Goal: Information Seeking & Learning: Check status

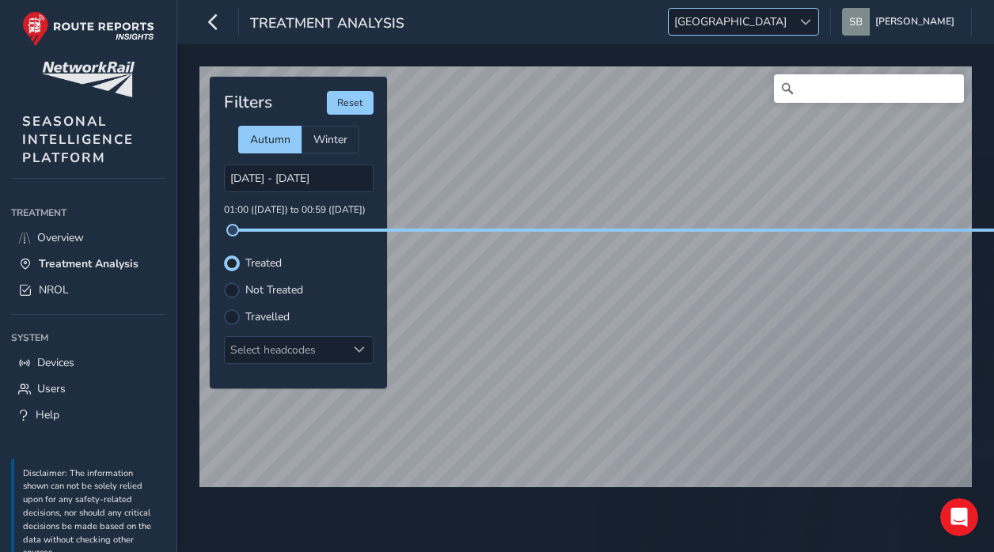
click at [792, 20] on span "[GEOGRAPHIC_DATA]" at bounding box center [730, 22] width 123 height 26
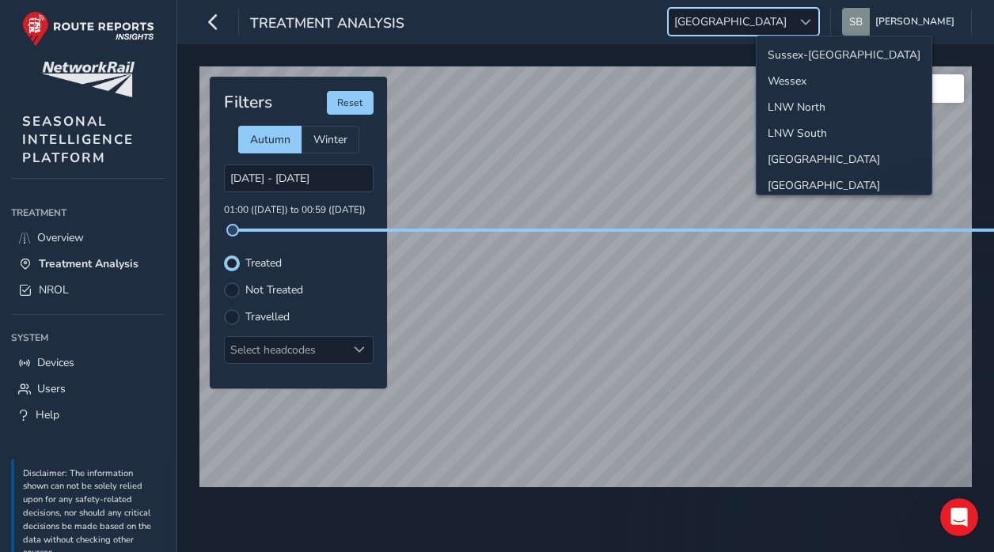
scroll to position [56, 0]
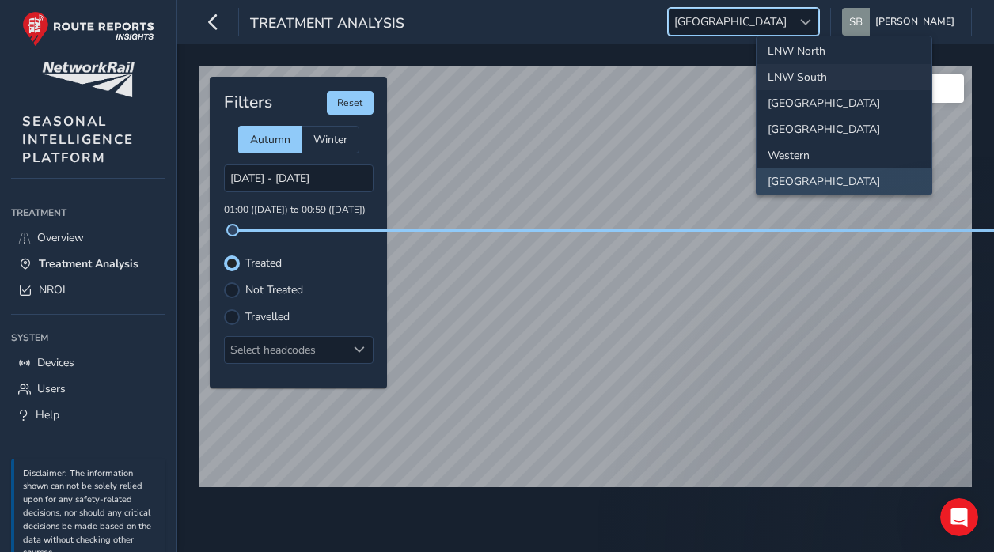
click at [799, 82] on li "LNW South" at bounding box center [844, 77] width 175 height 26
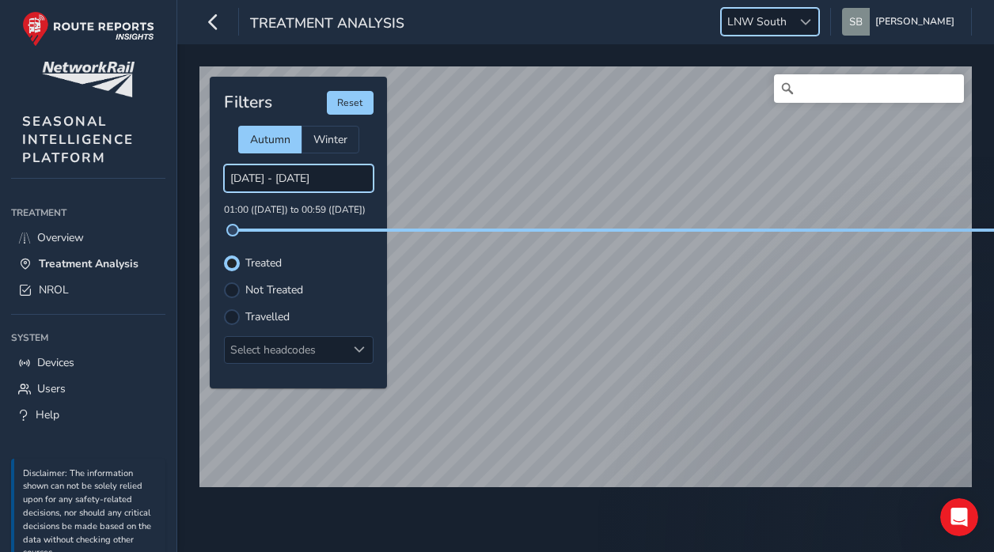
click at [295, 178] on input "[DATE] - [DATE]" at bounding box center [299, 179] width 150 height 28
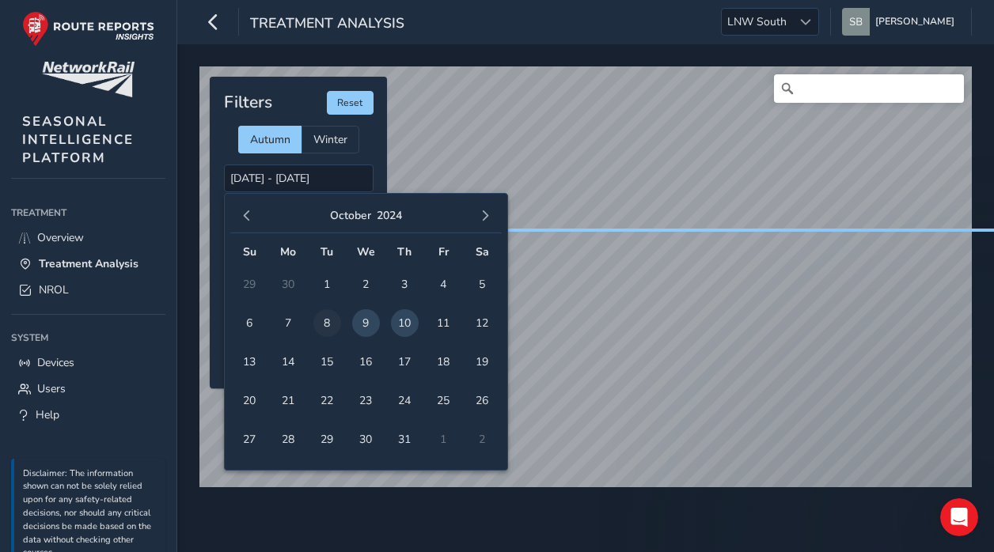
click at [323, 326] on span "8" at bounding box center [327, 323] width 28 height 28
click at [334, 324] on span "8" at bounding box center [327, 323] width 28 height 28
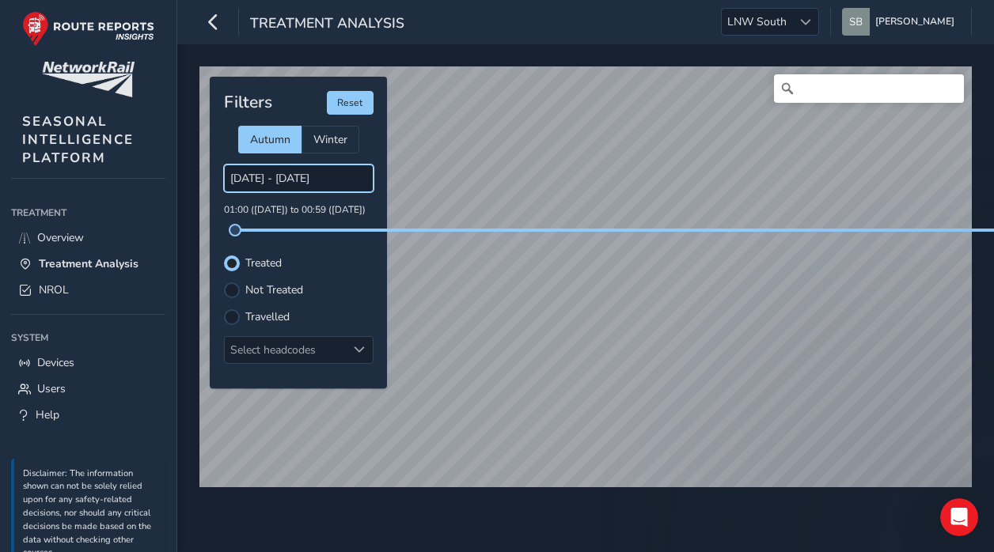
click at [298, 181] on input "[DATE] - [DATE]" at bounding box center [299, 179] width 150 height 28
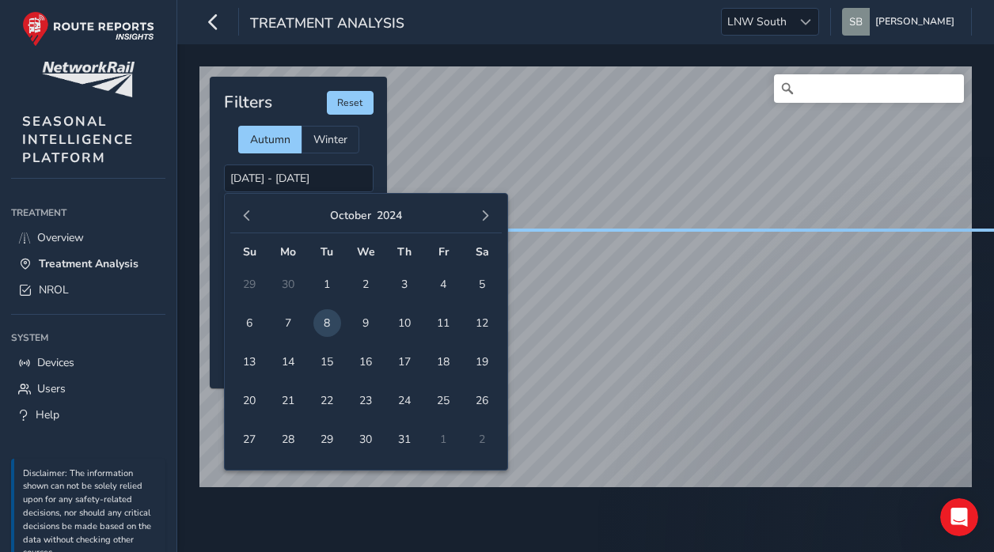
drag, startPoint x: 288, startPoint y: 318, endPoint x: 263, endPoint y: 289, distance: 38.7
click at [288, 316] on span "7" at bounding box center [289, 323] width 28 height 28
click at [291, 318] on span "7" at bounding box center [289, 323] width 28 height 28
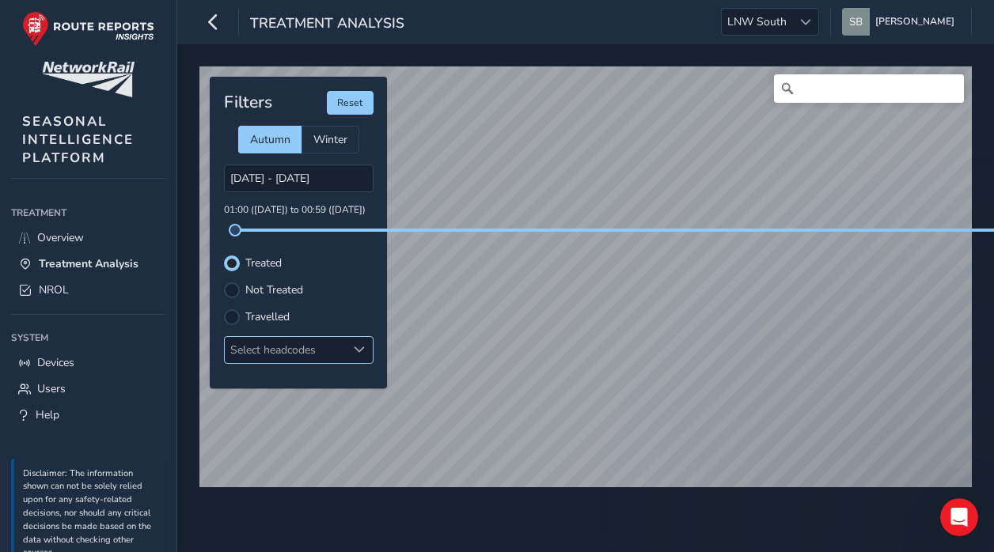
click at [353, 347] on div at bounding box center [360, 350] width 26 height 26
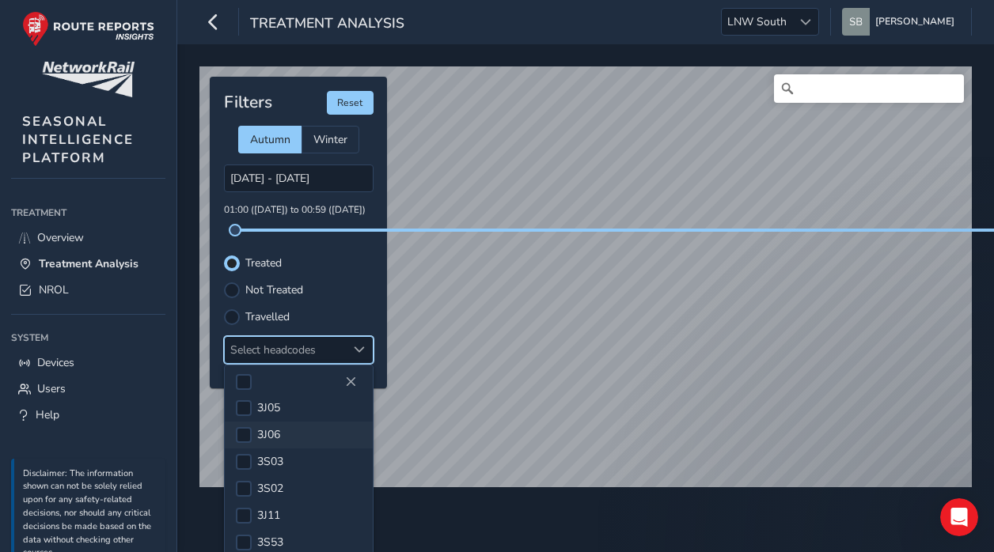
scroll to position [158, 0]
click at [241, 422] on div at bounding box center [244, 421] width 16 height 16
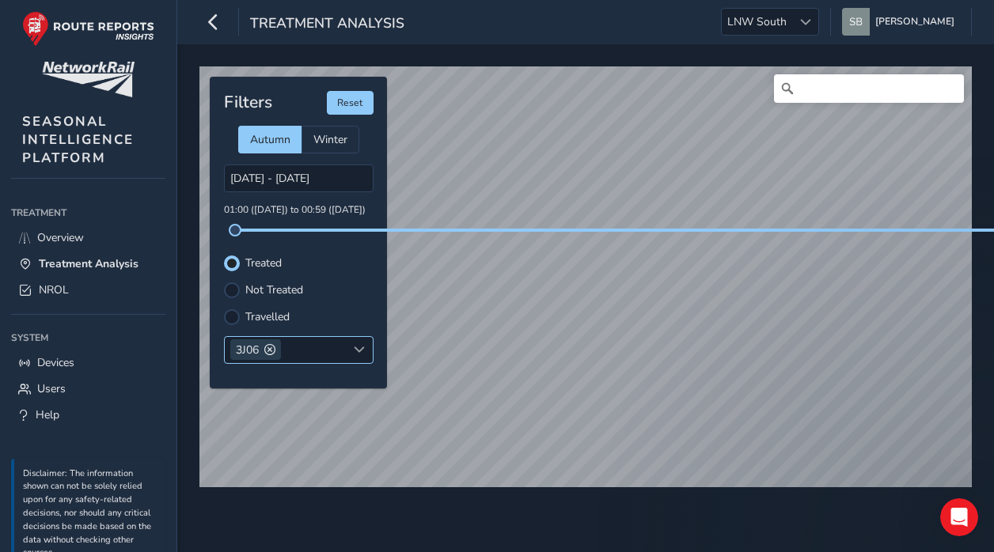
click at [361, 347] on span at bounding box center [359, 349] width 11 height 11
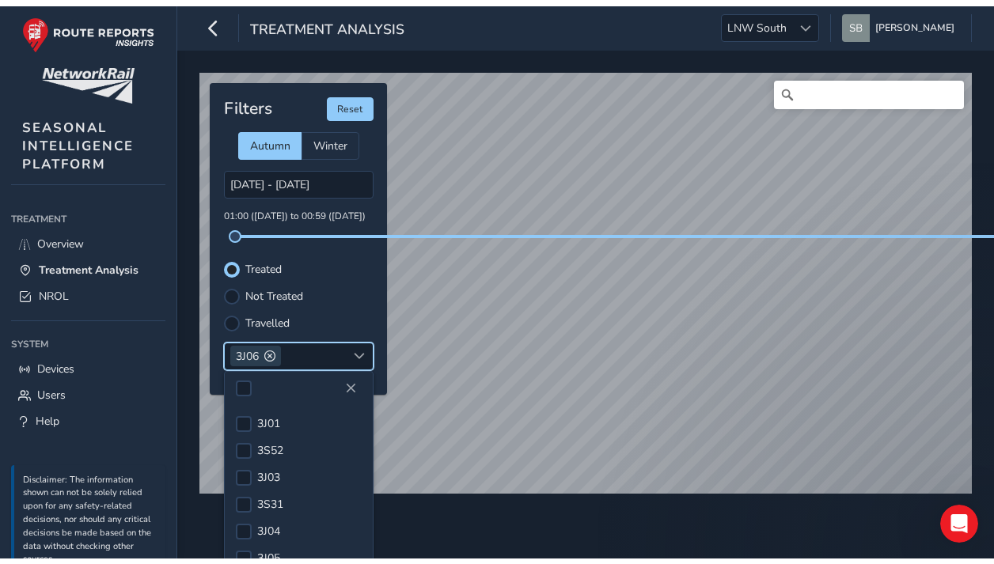
scroll to position [36, 0]
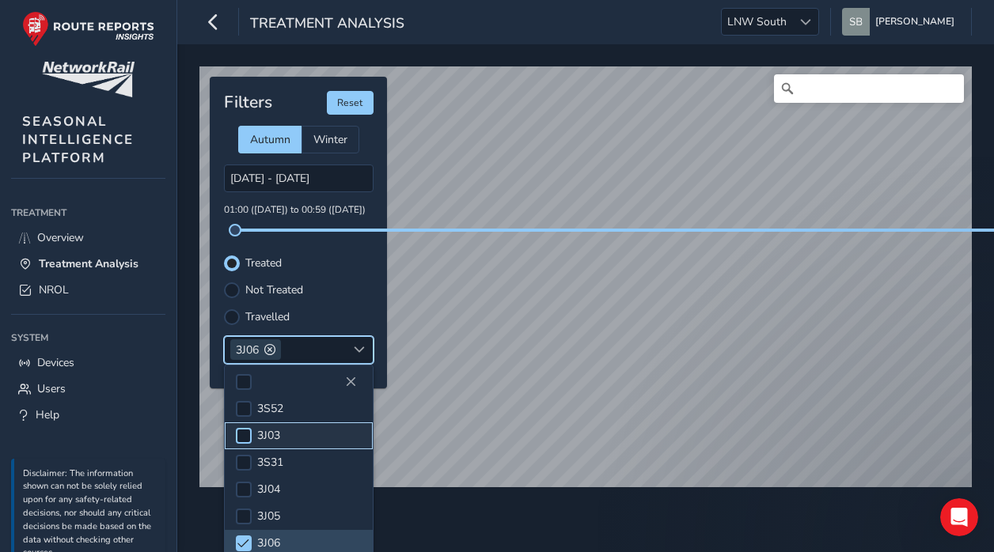
click at [249, 435] on div at bounding box center [244, 436] width 16 height 16
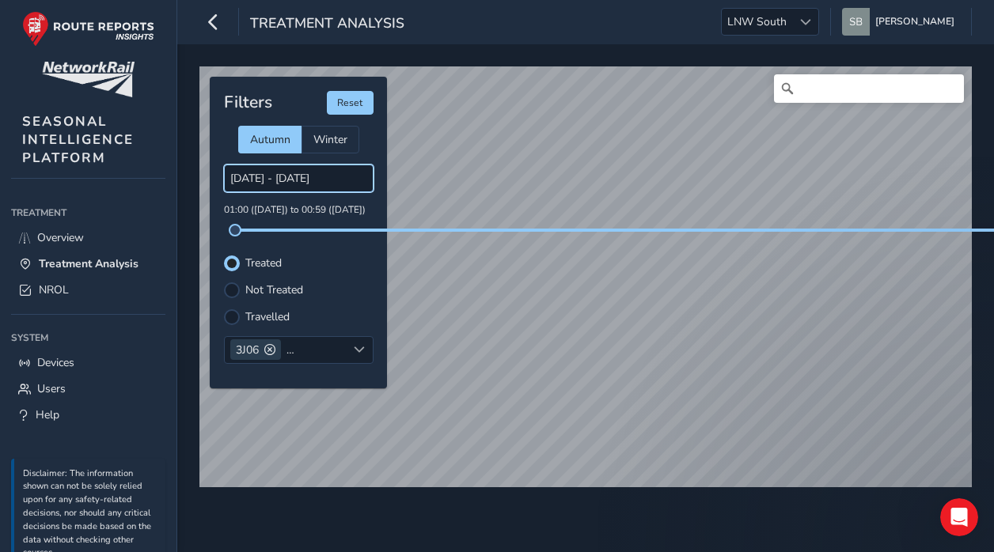
click at [308, 179] on input "[DATE] - [DATE]" at bounding box center [299, 179] width 150 height 28
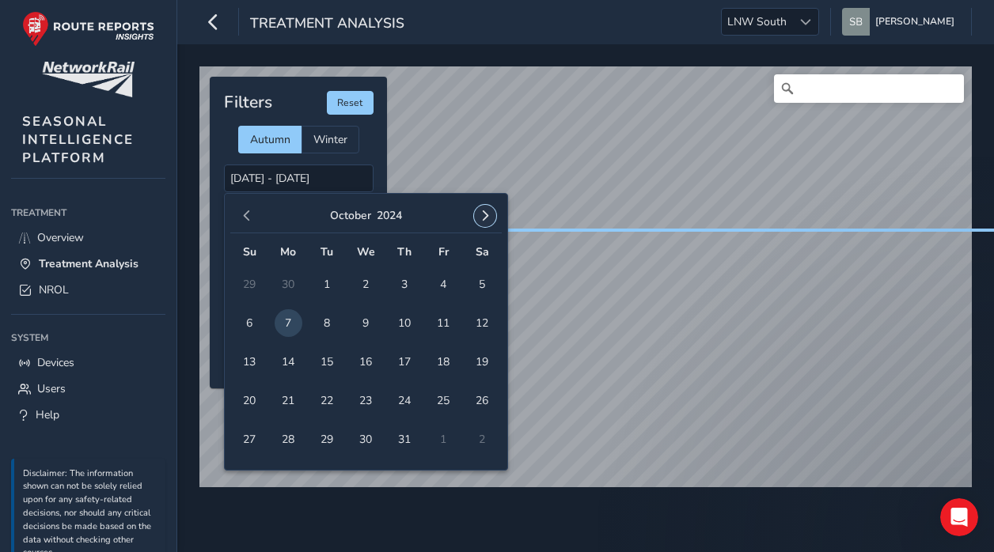
click at [484, 214] on span "button" at bounding box center [485, 216] width 11 height 11
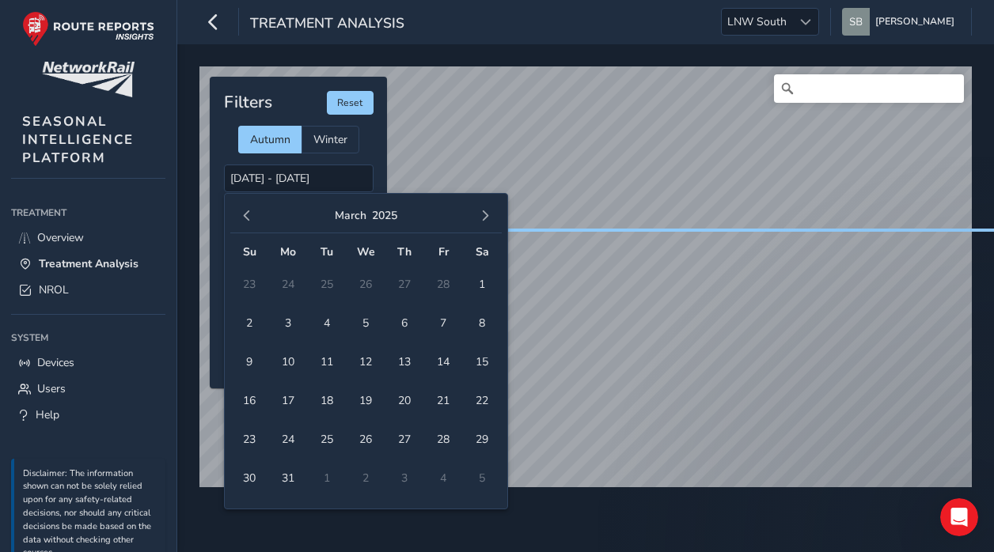
click at [484, 214] on span "button" at bounding box center [485, 216] width 11 height 11
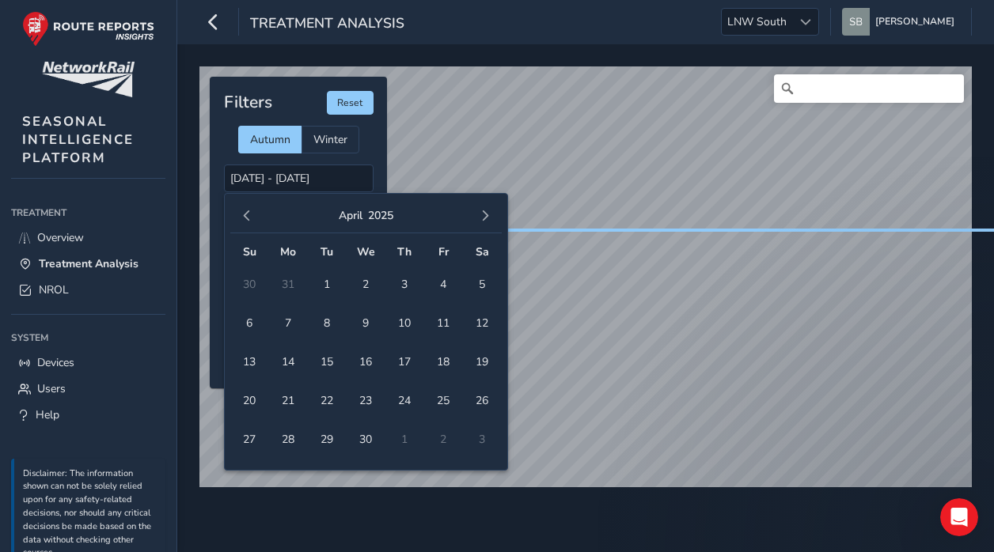
click at [484, 214] on span "button" at bounding box center [485, 216] width 11 height 11
click at [486, 214] on span "button" at bounding box center [485, 216] width 11 height 11
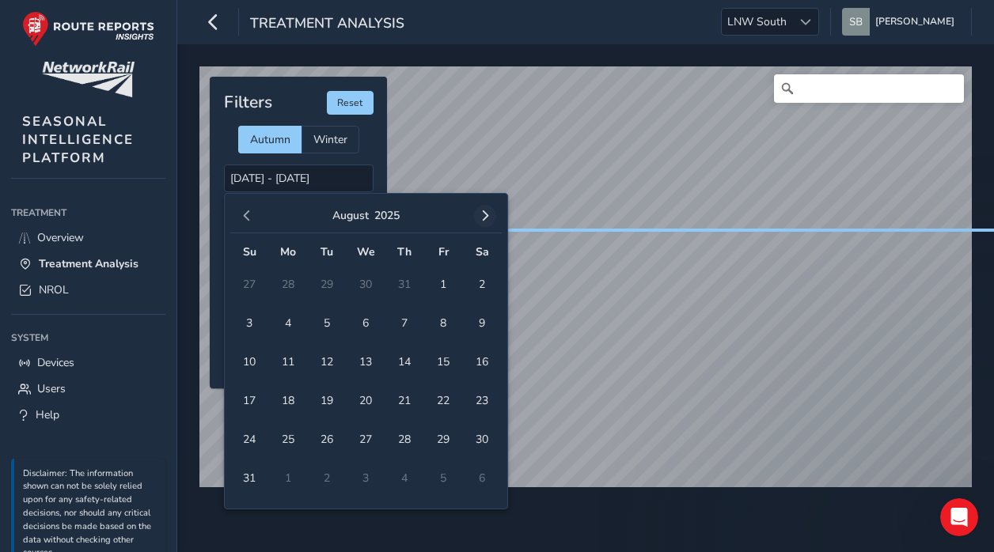
click at [487, 214] on span "button" at bounding box center [485, 216] width 11 height 11
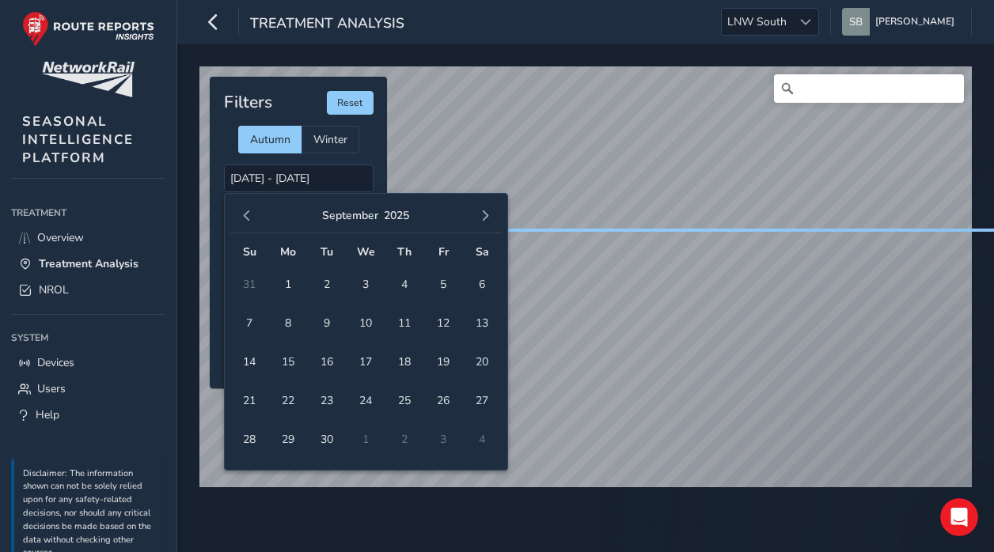
click at [487, 214] on span "button" at bounding box center [485, 216] width 11 height 11
click at [326, 322] on span "7" at bounding box center [327, 323] width 28 height 28
type input "[DATE] - [DATE]"
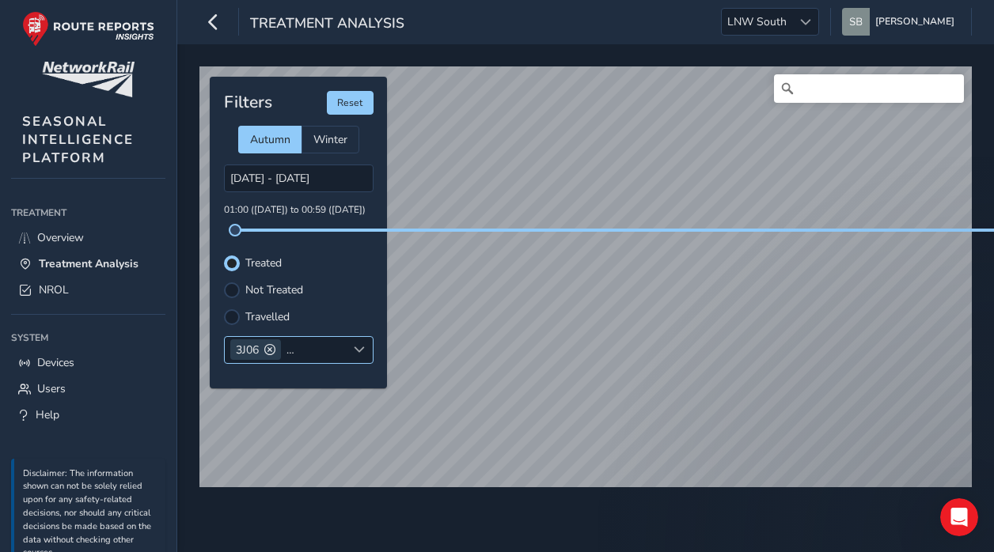
click at [355, 345] on span at bounding box center [359, 349] width 11 height 11
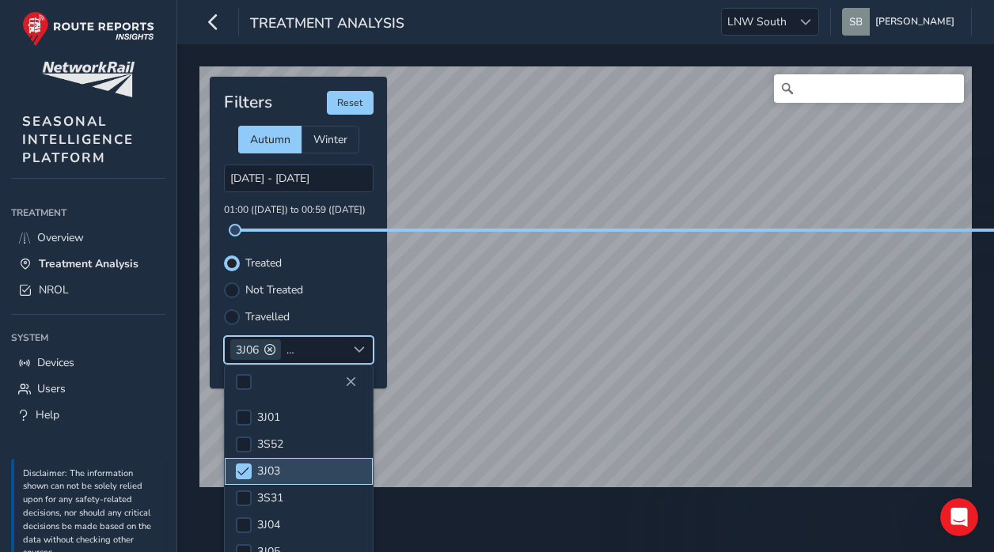
click at [269, 469] on span "3J03" at bounding box center [268, 471] width 23 height 15
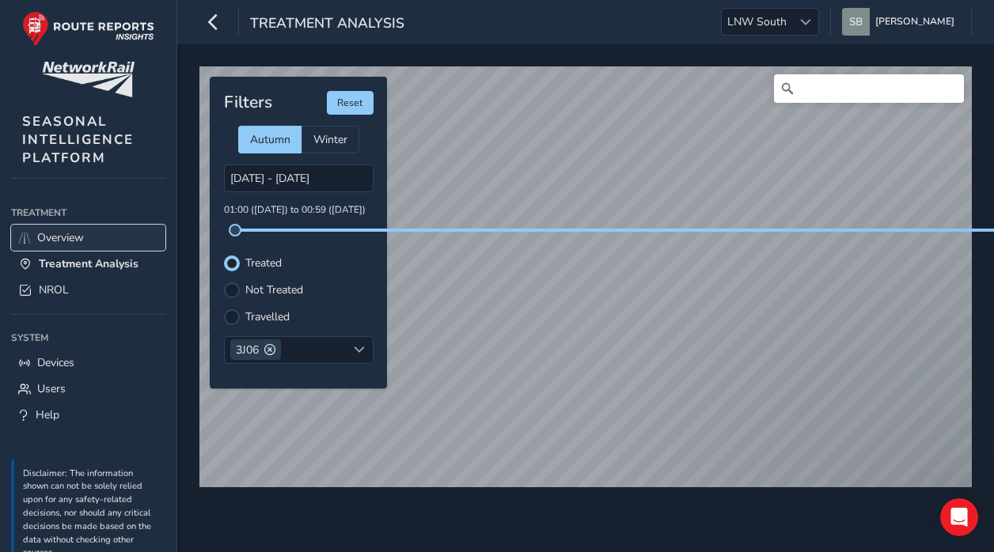
click at [81, 237] on span "Overview" at bounding box center [60, 237] width 47 height 15
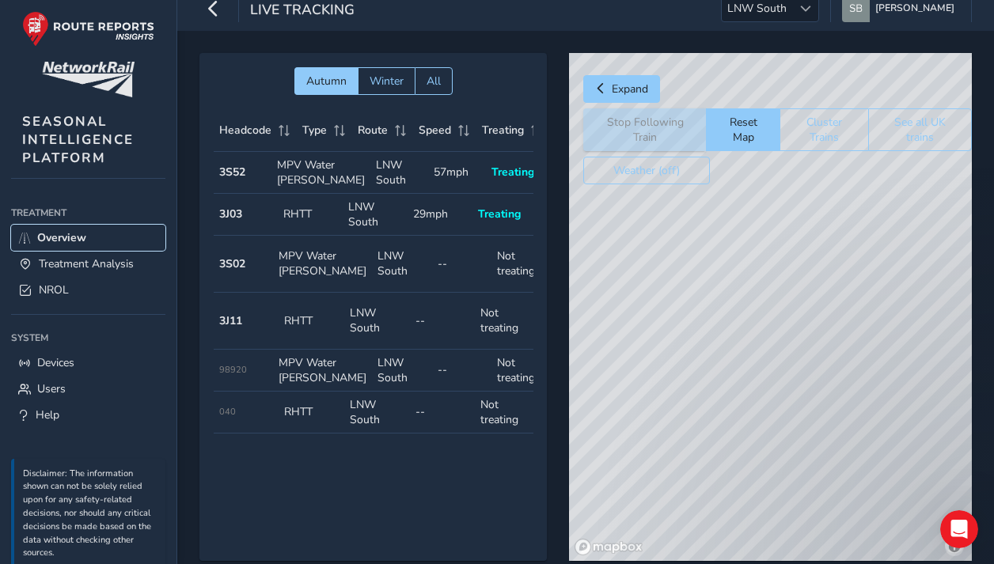
scroll to position [54, 0]
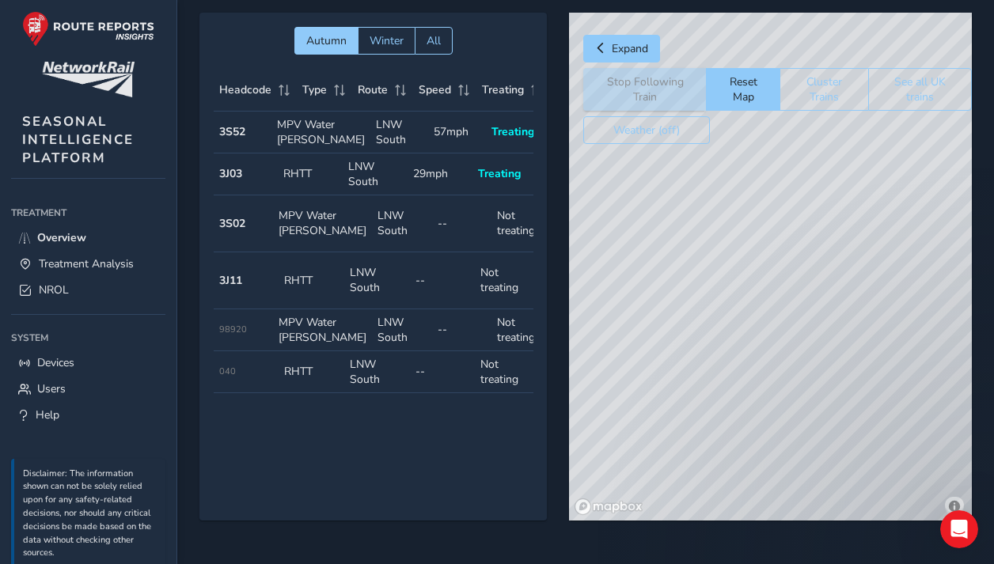
click at [497, 181] on span "Treating" at bounding box center [499, 173] width 43 height 15
click at [726, 230] on div "© Mapbox © OpenStreetMap Improve this map" at bounding box center [770, 267] width 403 height 508
drag, startPoint x: 880, startPoint y: 211, endPoint x: 651, endPoint y: 223, distance: 229.9
click at [700, 228] on div "© Mapbox © OpenStreetMap Improve this map © Maxar" at bounding box center [770, 267] width 403 height 508
click at [496, 181] on span "Treating" at bounding box center [499, 173] width 43 height 15
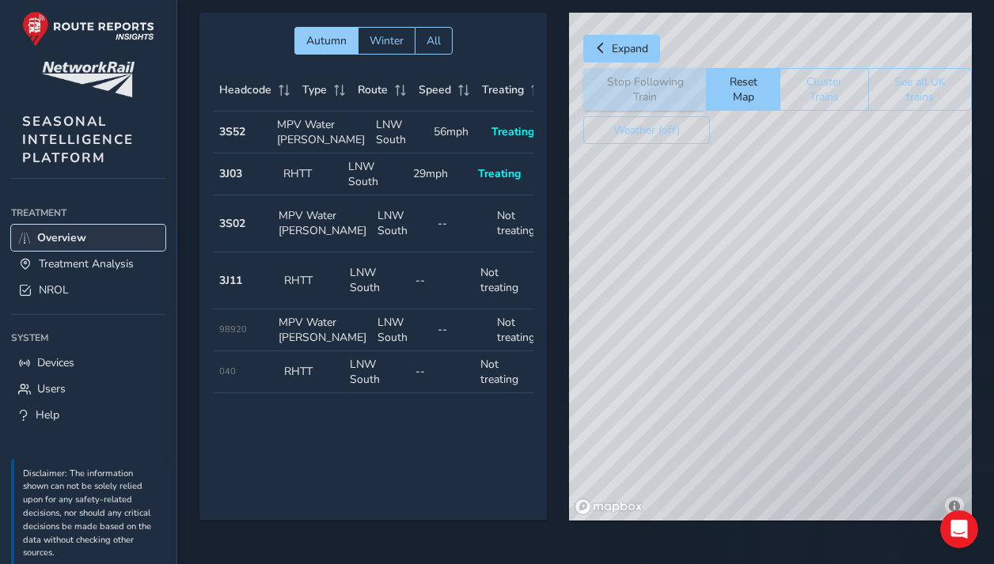
click at [63, 236] on span "Overview" at bounding box center [61, 237] width 49 height 15
click at [65, 257] on link "Treatment Analysis" at bounding box center [88, 264] width 154 height 26
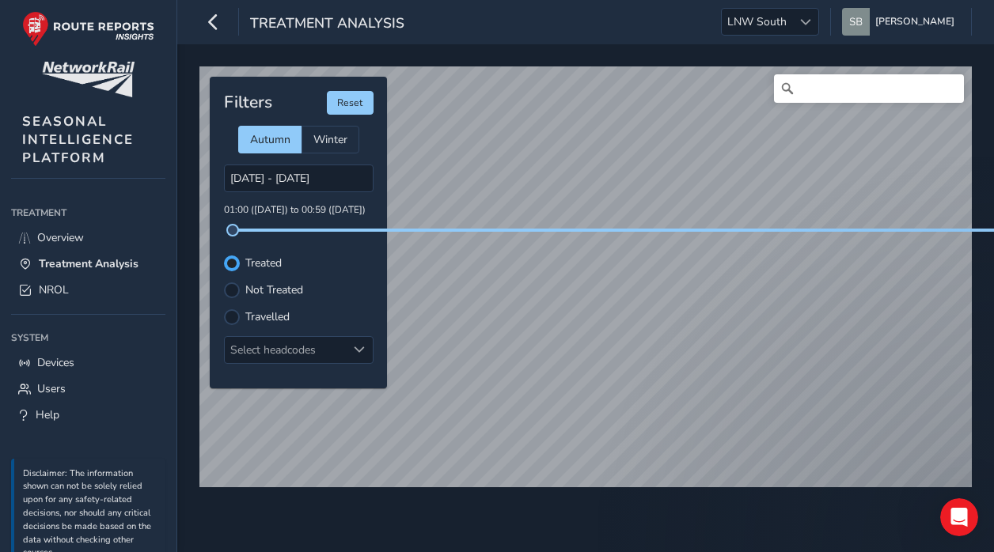
click at [232, 261] on div at bounding box center [231, 263] width 9 height 9
click at [351, 348] on div at bounding box center [360, 350] width 26 height 26
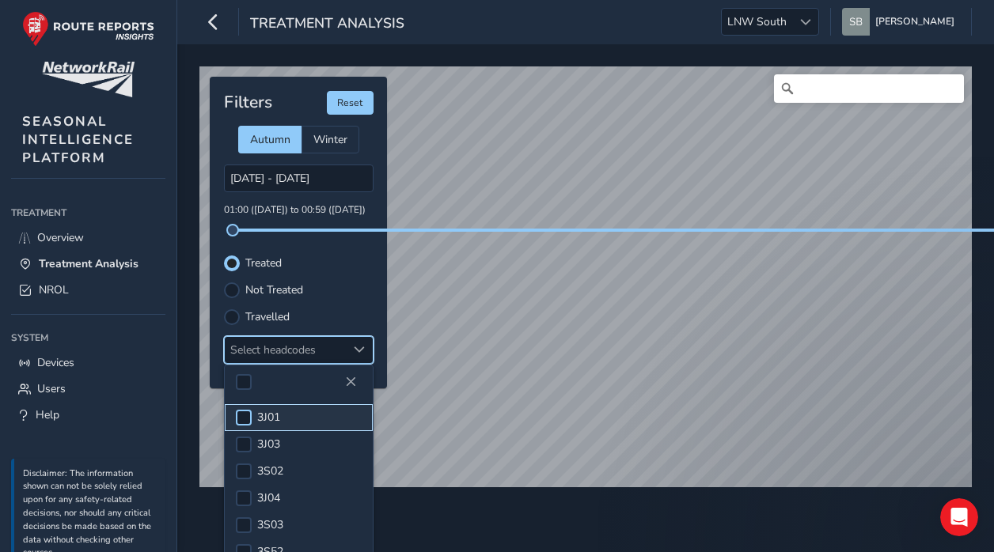
click at [246, 413] on div at bounding box center [244, 418] width 16 height 16
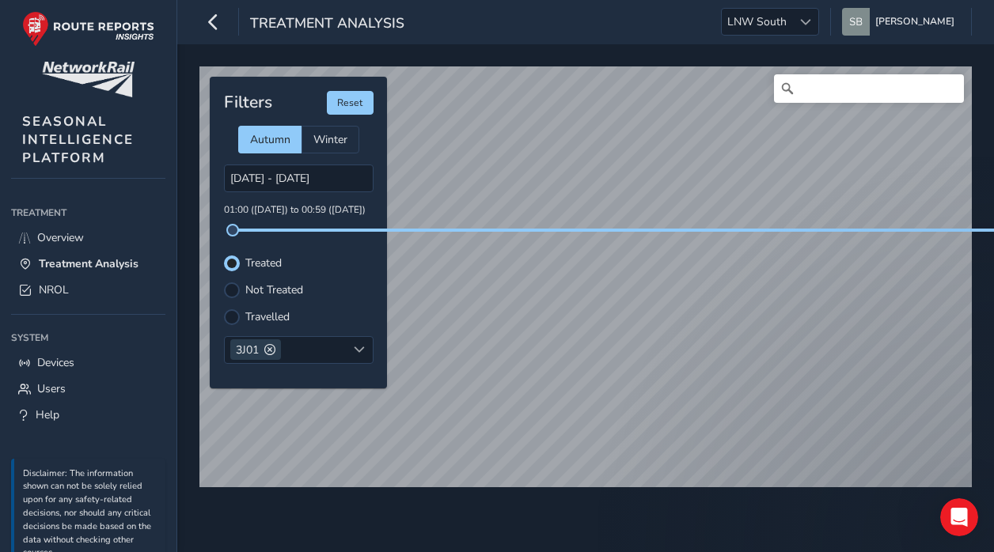
click at [788, 88] on icon at bounding box center [788, 89] width 16 height 16
click at [782, 86] on icon at bounding box center [787, 88] width 11 height 11
click at [816, 89] on input "Search" at bounding box center [869, 88] width 190 height 28
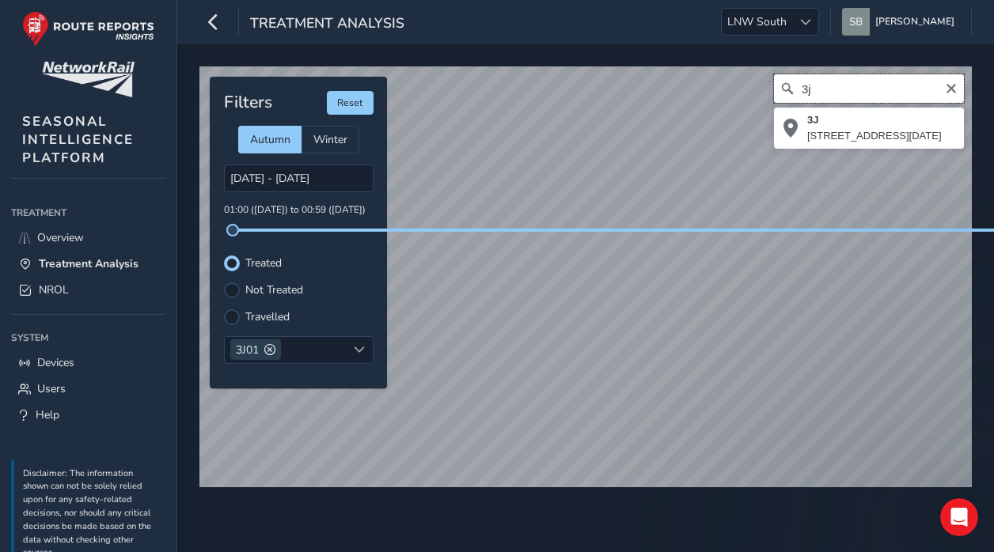
type input "3"
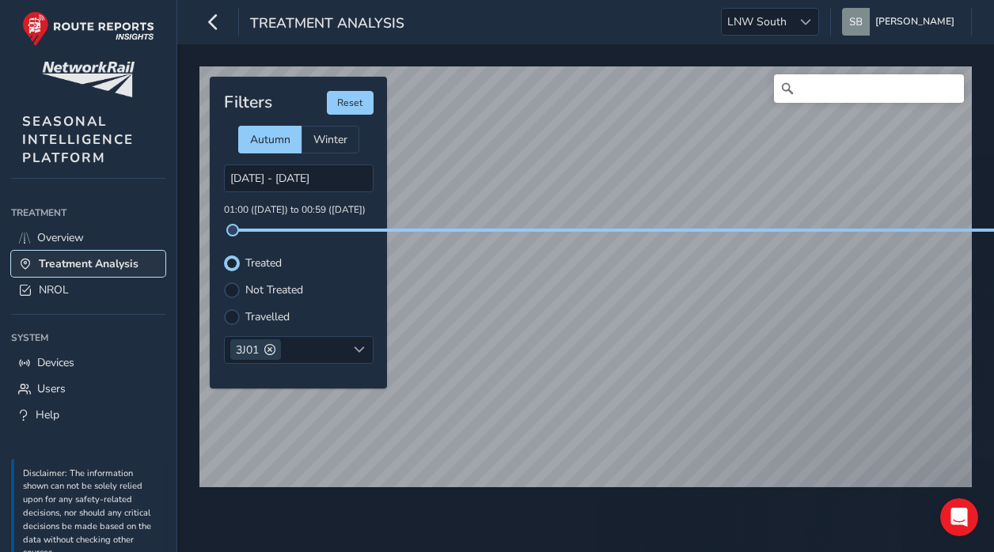
click at [99, 268] on span "Treatment Analysis" at bounding box center [89, 263] width 100 height 15
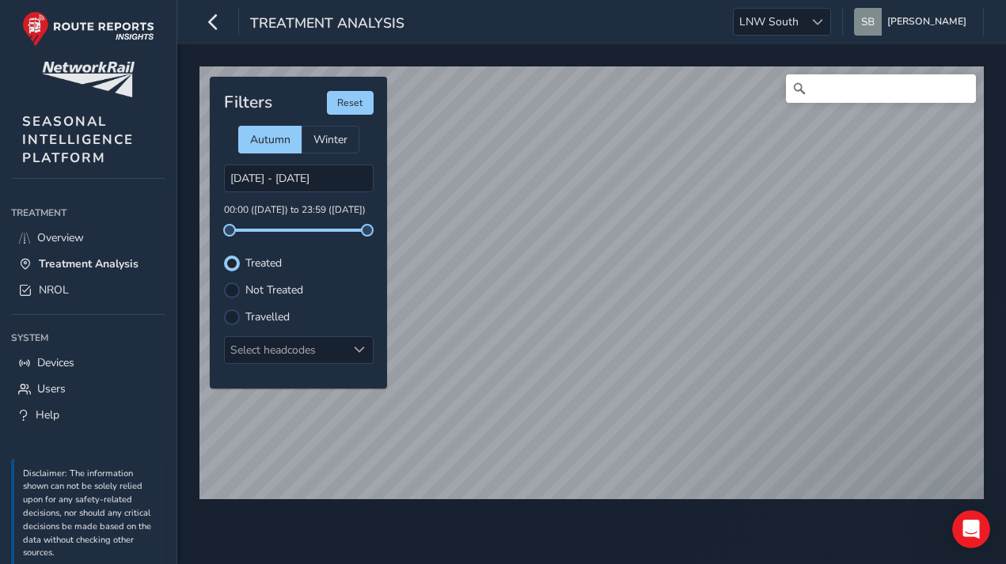
click at [273, 319] on label "Travelled" at bounding box center [267, 317] width 44 height 11
click at [232, 316] on input "Travelled" at bounding box center [232, 316] width 0 height 0
click at [237, 290] on div at bounding box center [232, 291] width 16 height 16
click at [233, 265] on div at bounding box center [232, 264] width 16 height 16
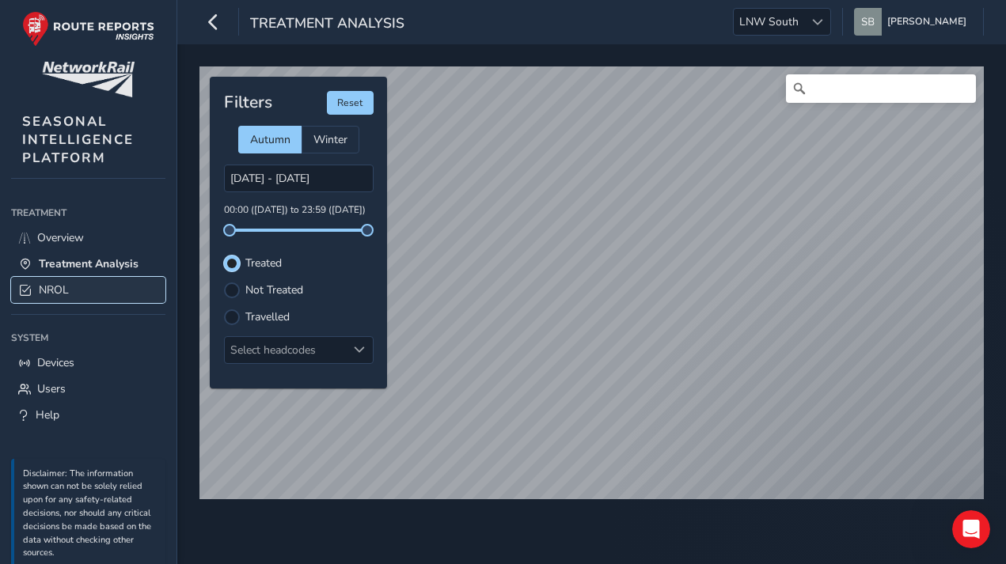
click at [54, 290] on span "NROL" at bounding box center [54, 290] width 30 height 15
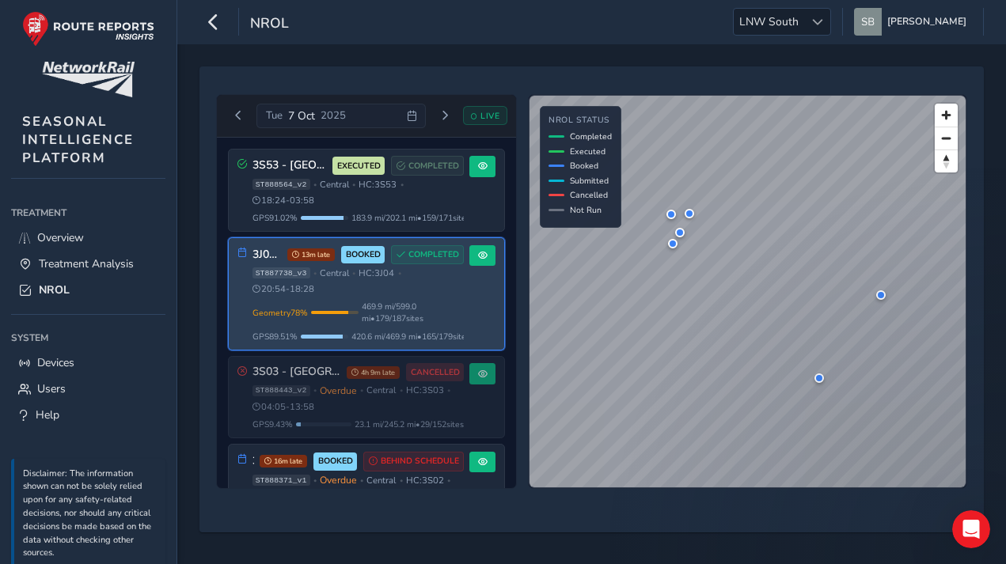
click at [262, 253] on h3 "3J04 - Chiltern Lines (2025)" at bounding box center [267, 255] width 30 height 13
click at [479, 256] on span at bounding box center [482, 255] width 9 height 9
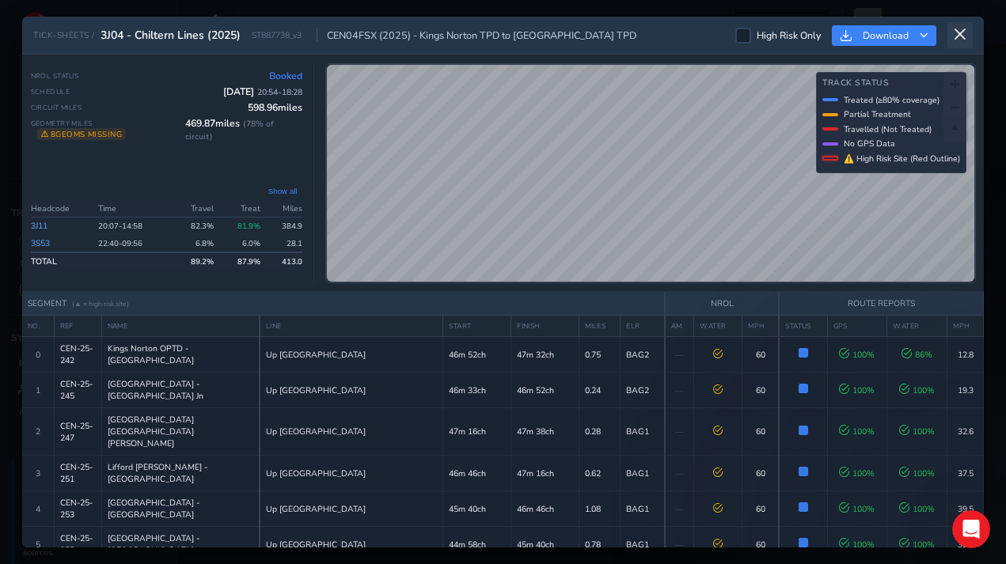
click at [968, 32] on button at bounding box center [959, 35] width 25 height 26
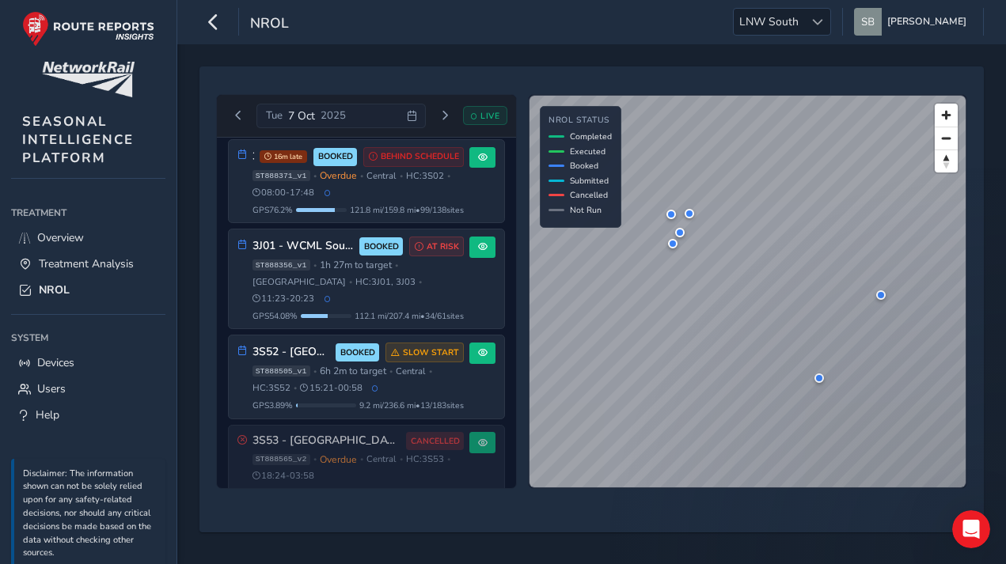
scroll to position [317, 0]
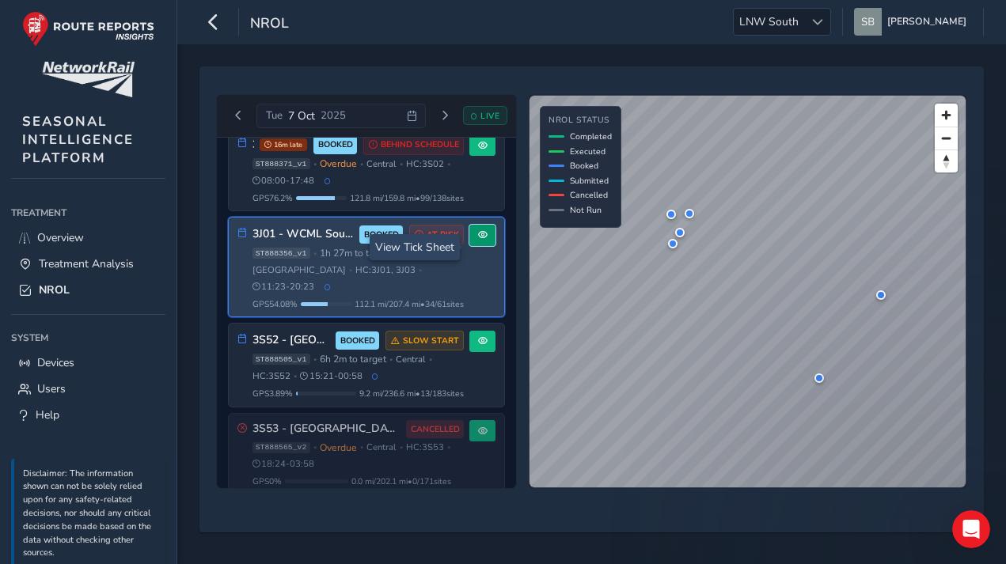
click at [470, 246] on button at bounding box center [482, 235] width 26 height 21
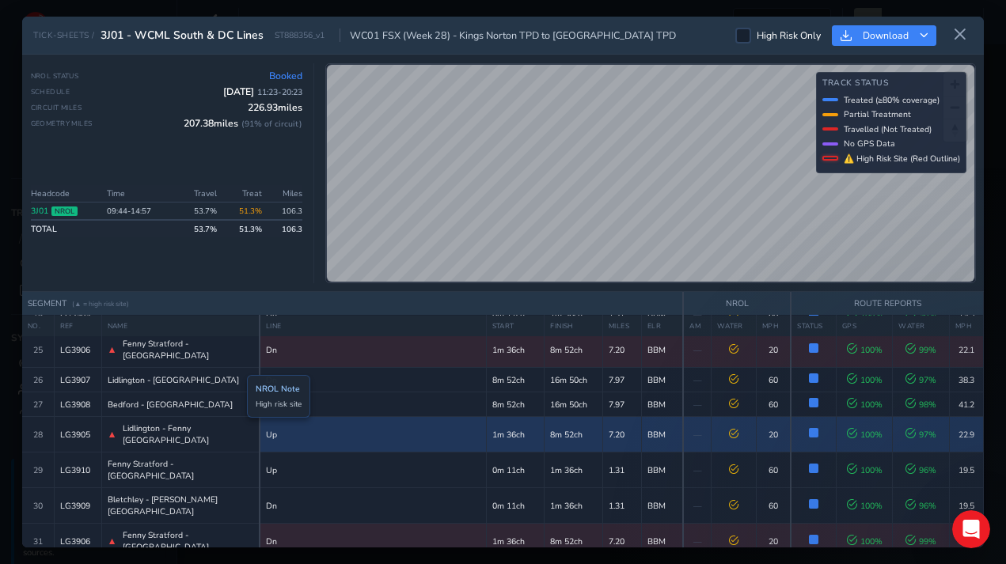
scroll to position [1029, 0]
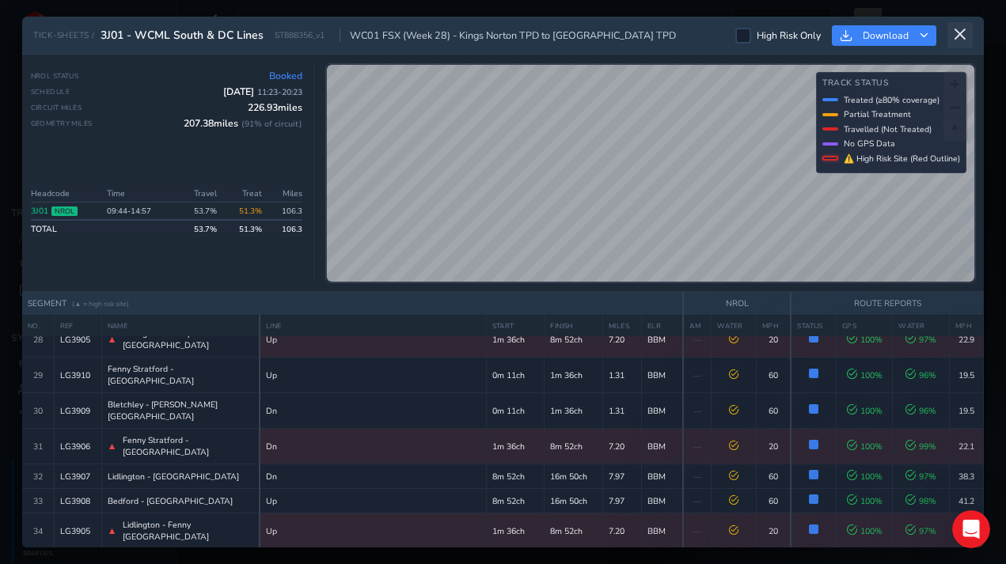
click at [963, 38] on icon at bounding box center [960, 35] width 14 height 14
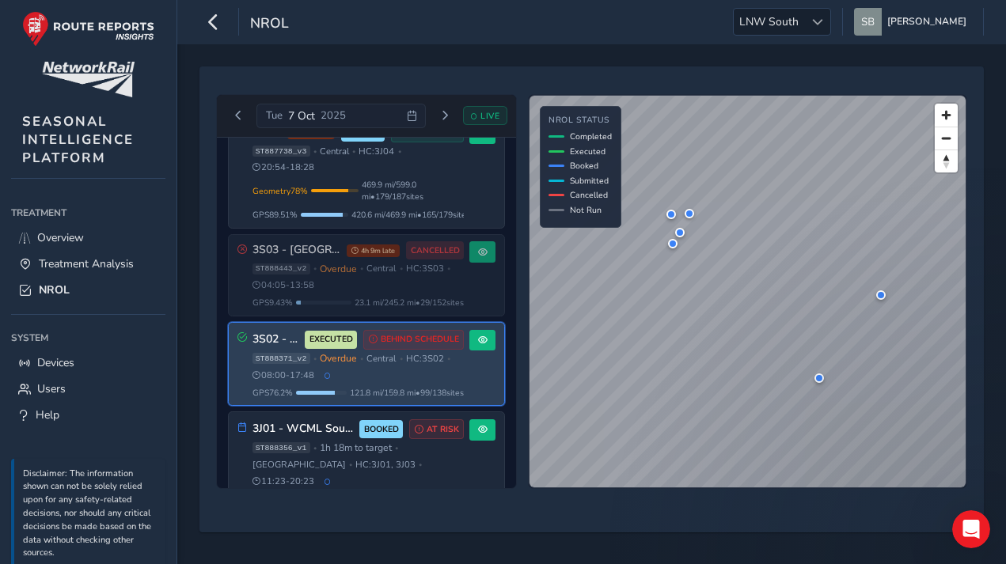
scroll to position [63, 0]
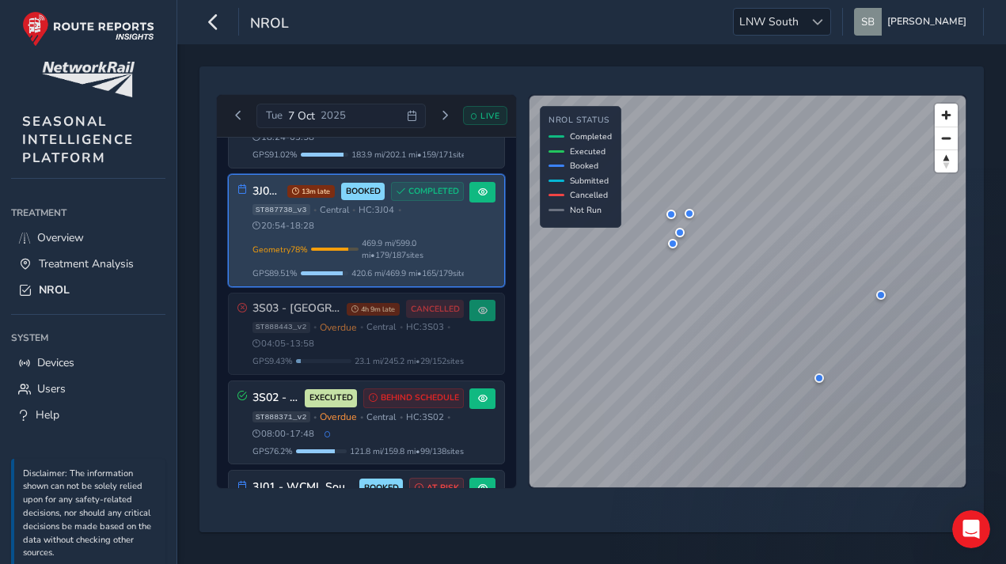
click at [258, 190] on h3 "3J04 - Chiltern Lines (2025)" at bounding box center [267, 191] width 30 height 13
click at [478, 192] on span at bounding box center [482, 192] width 9 height 9
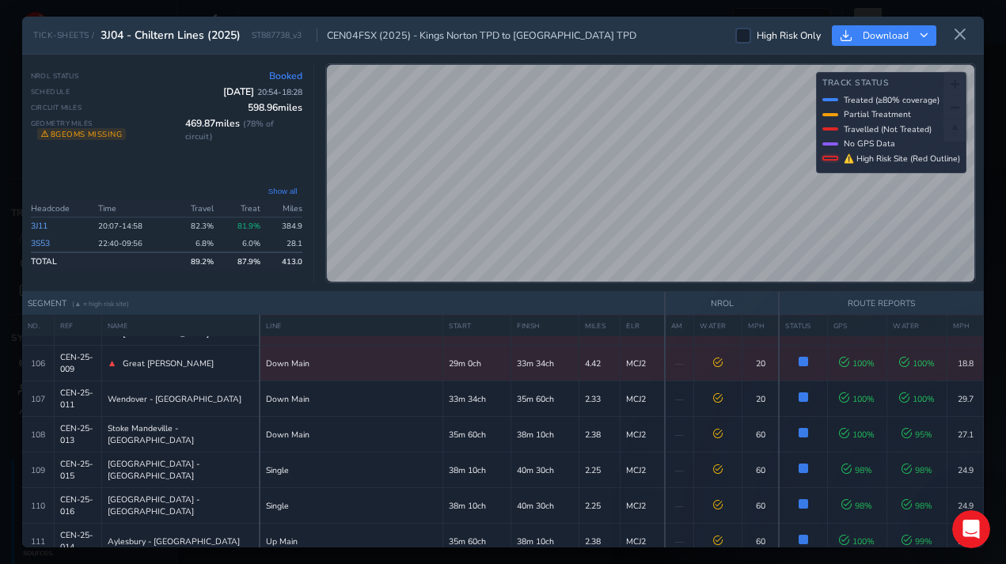
scroll to position [4256, 0]
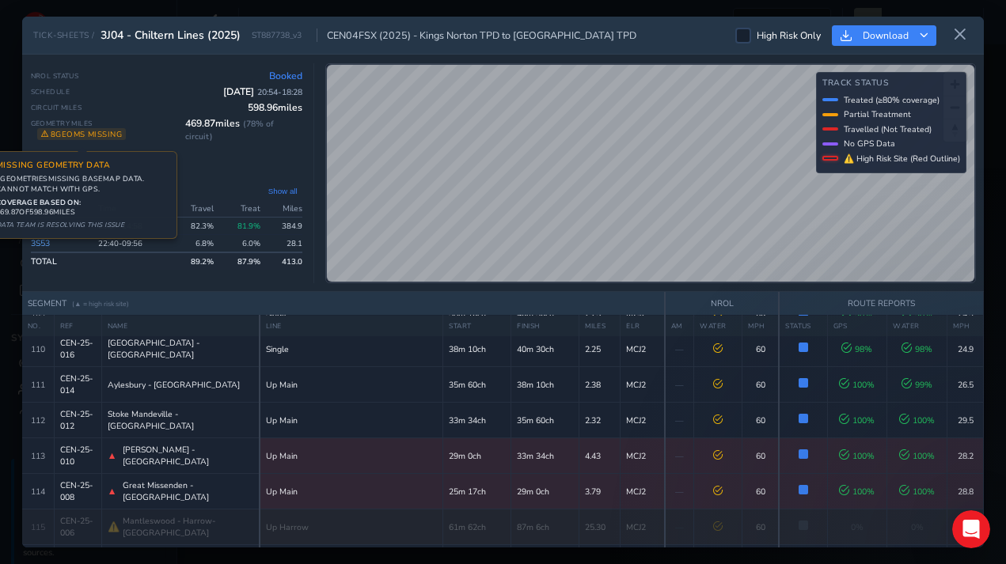
click at [100, 135] on span "8 geoms missing Missing Geometry Data 8 geometr ies missing basemap data. Canno…" at bounding box center [81, 134] width 89 height 12
